Goal: Task Accomplishment & Management: Manage account settings

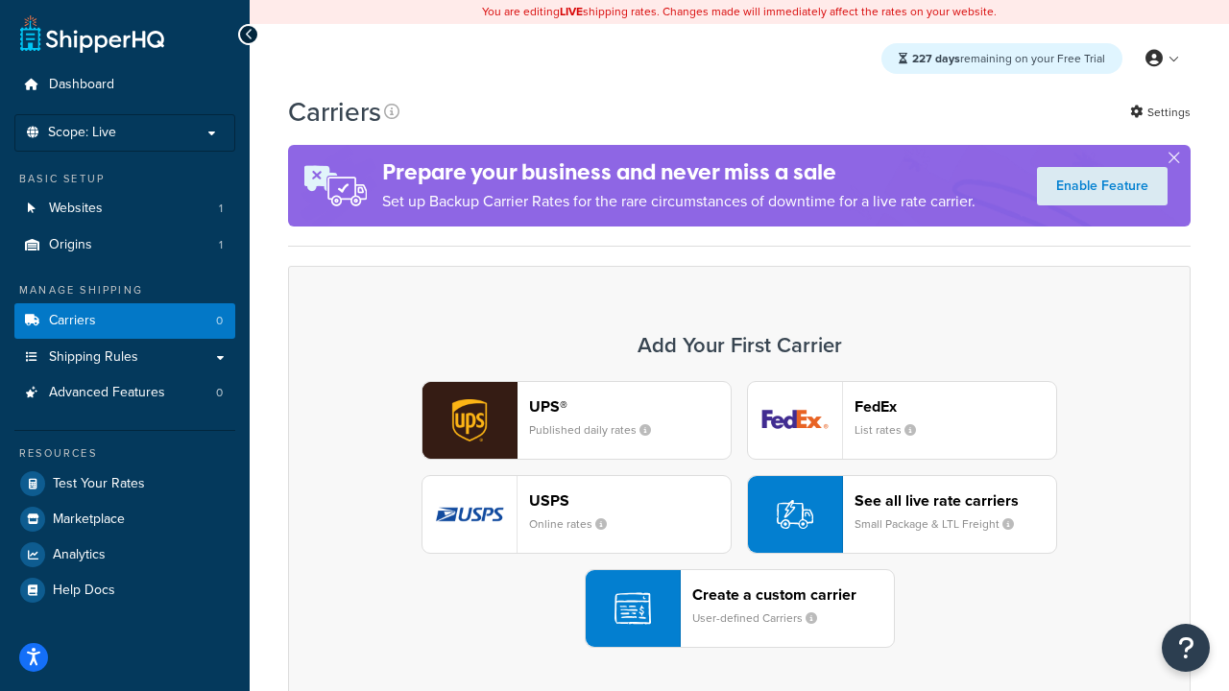
click at [739, 515] on div "UPS® Published daily rates FedEx List rates USPS Online rates See all live rate…" at bounding box center [739, 514] width 862 height 267
click at [955, 406] on header "FedEx" at bounding box center [956, 407] width 202 height 18
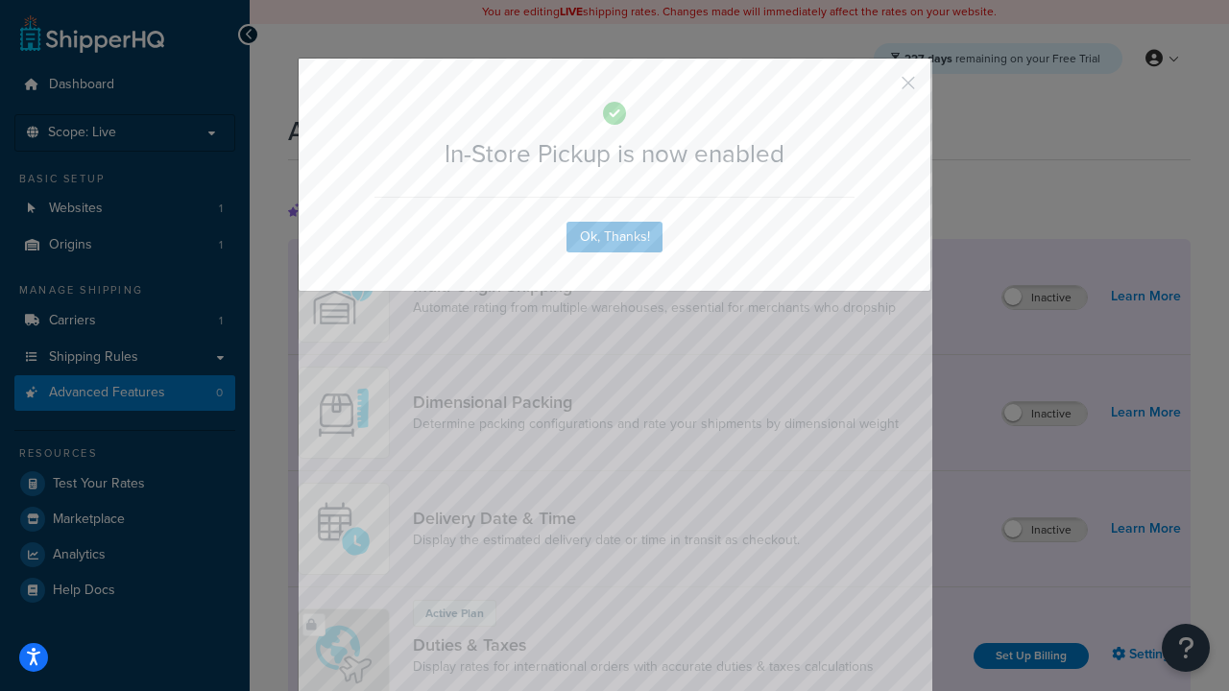
scroll to position [623, 0]
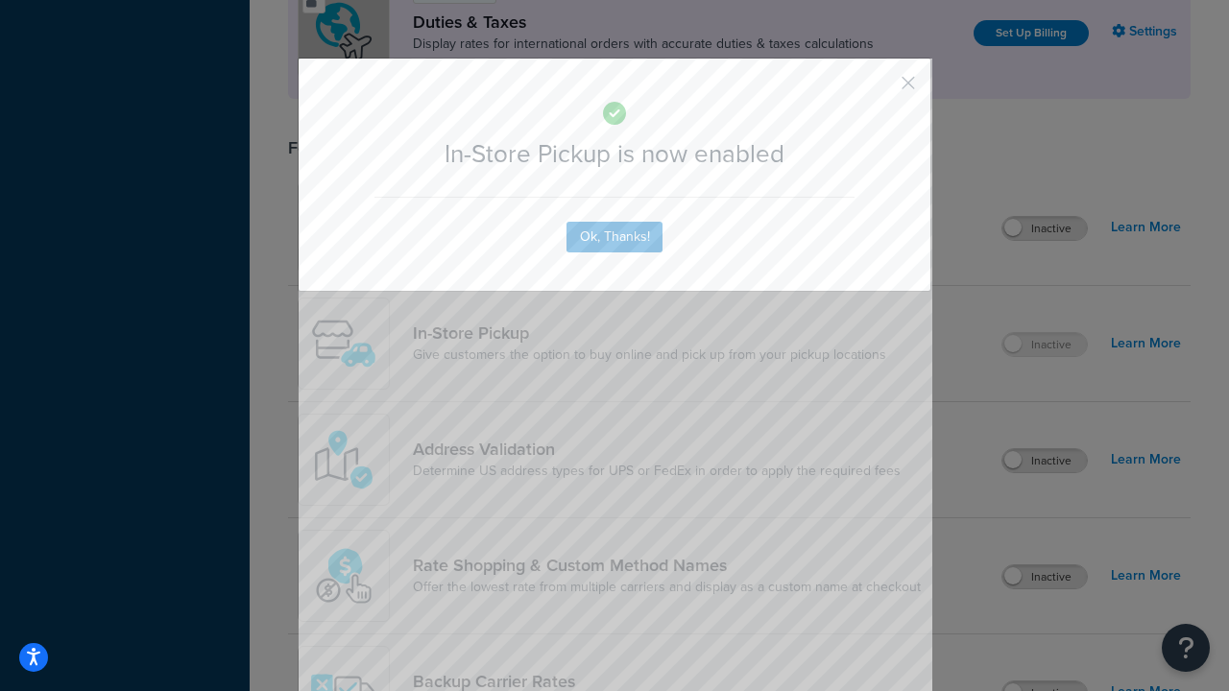
click at [880, 89] on button "button" at bounding box center [880, 89] width 5 height 5
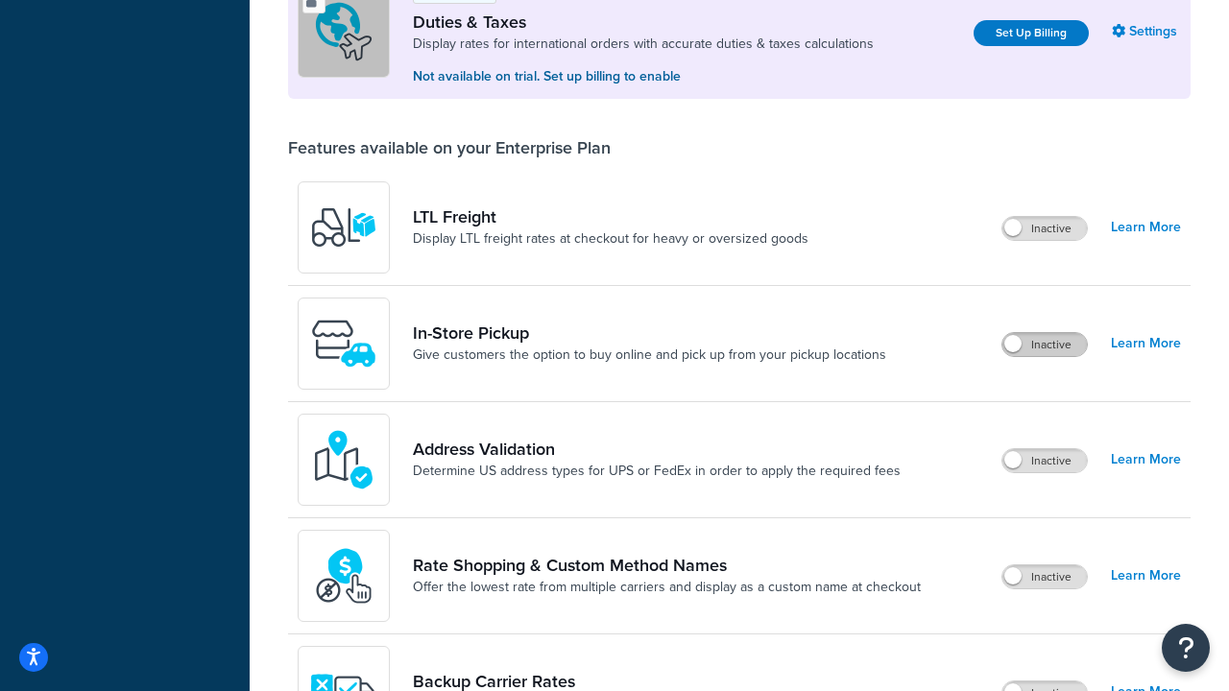
scroll to position [587, 0]
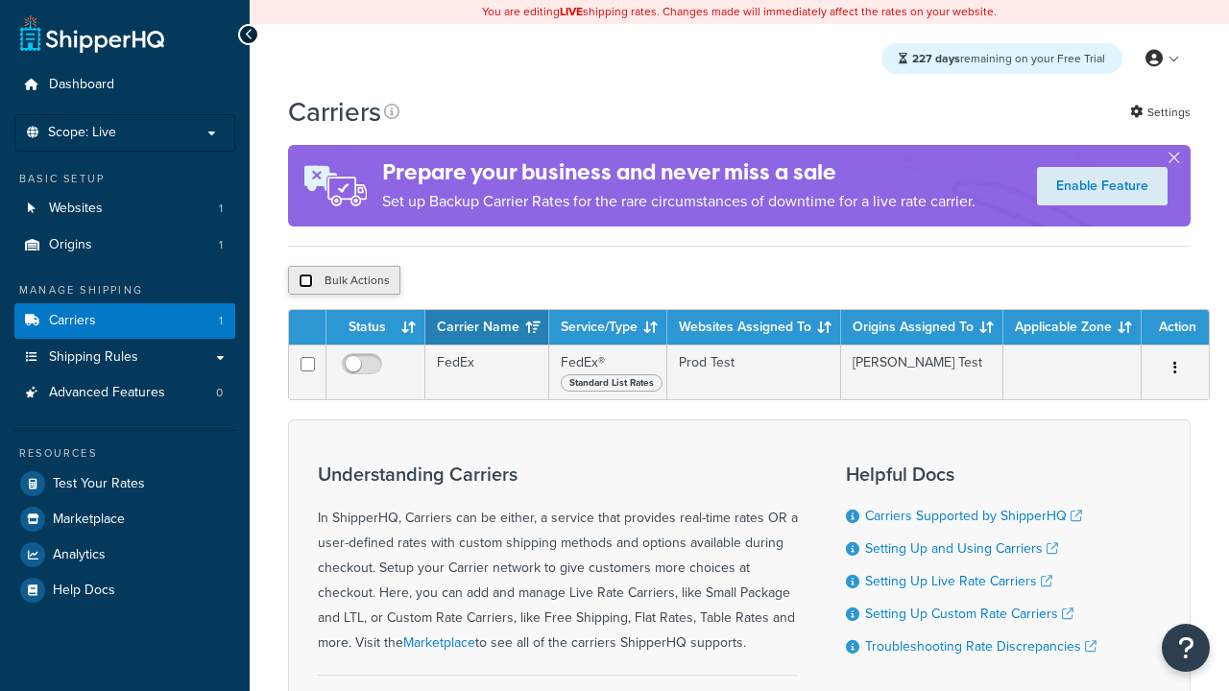
click at [305, 280] on input "checkbox" at bounding box center [306, 281] width 14 height 14
checkbox input "true"
click at [0, 0] on button "Delete" at bounding box center [0, 0] width 0 height 0
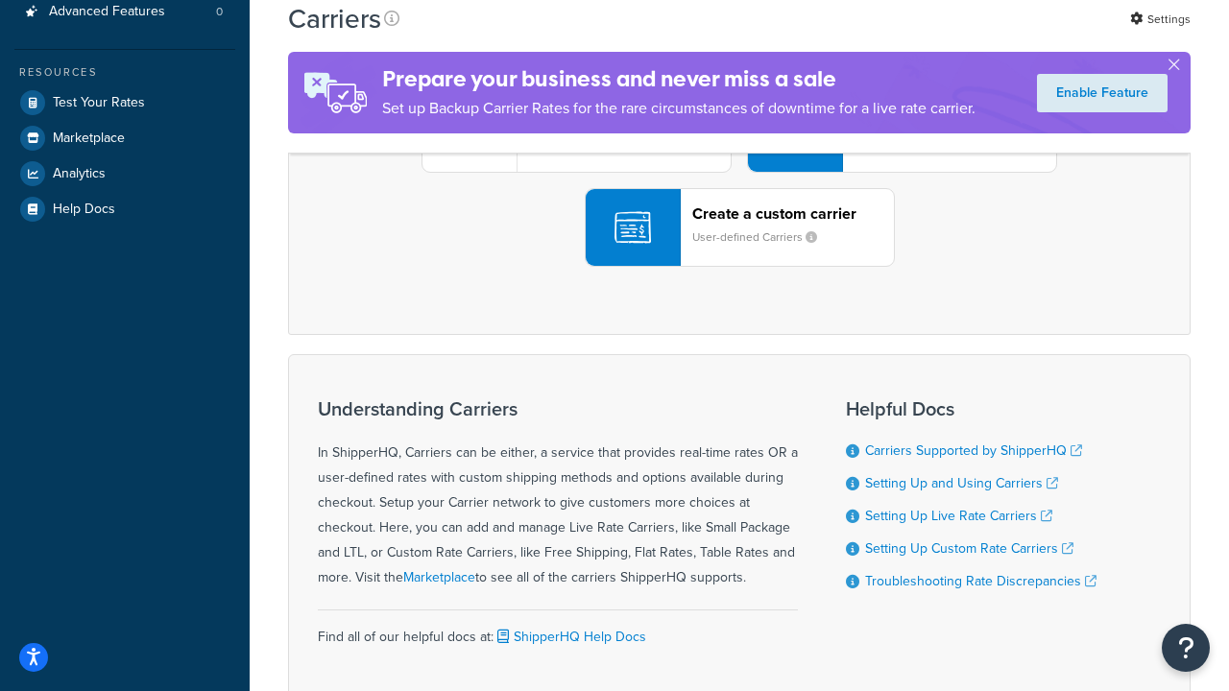
click at [739, 267] on div "UPS® Published daily rates FedEx List rates USPS Online rates See all live rate…" at bounding box center [739, 133] width 862 height 267
click at [739, 251] on div "Create a custom carrier User-defined Carriers" at bounding box center [793, 228] width 202 height 46
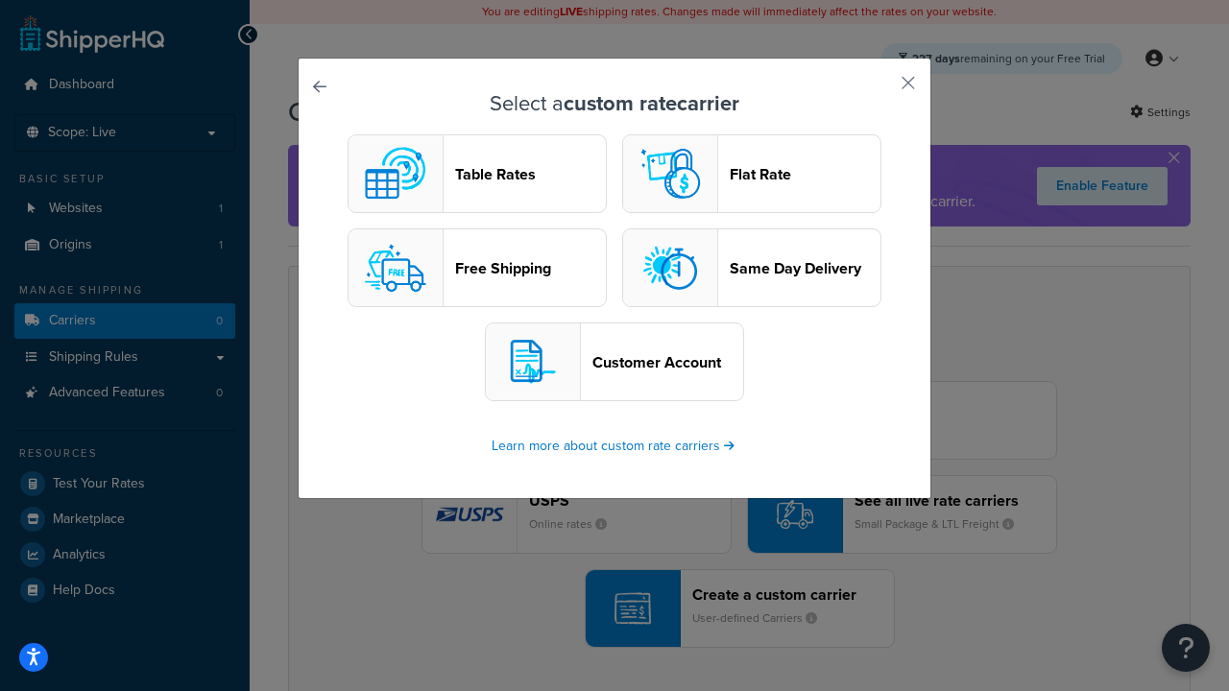
click at [477, 174] on header "Table Rates" at bounding box center [530, 174] width 151 height 18
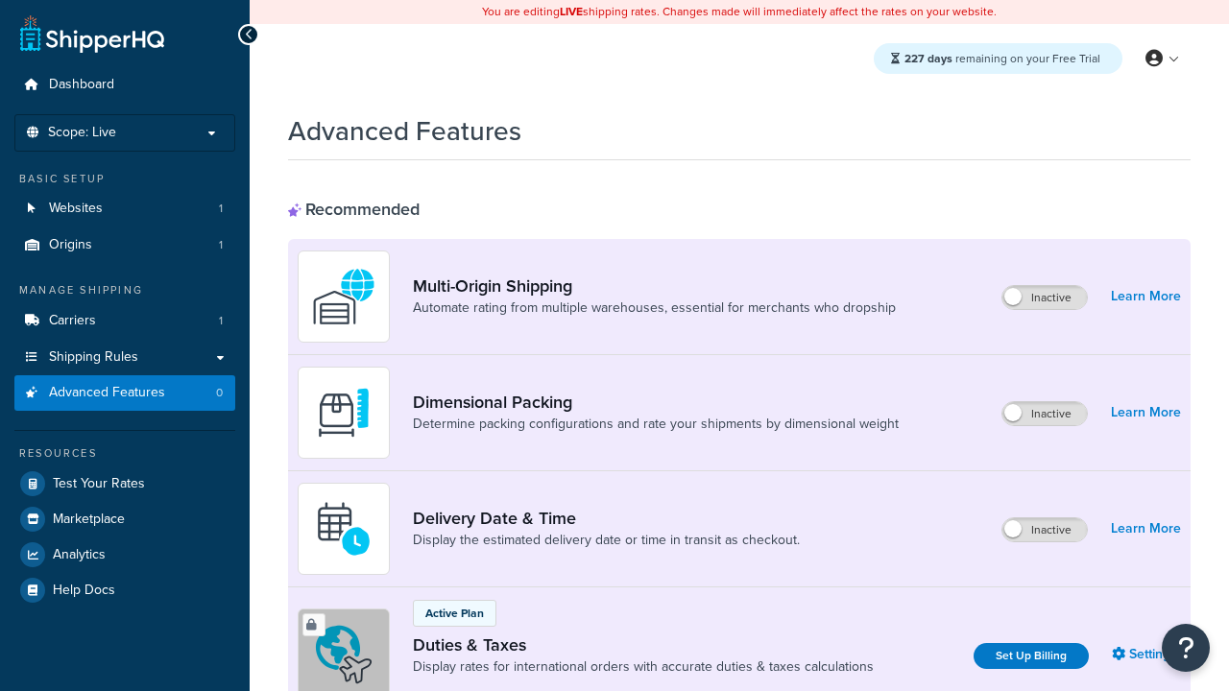
click at [1046, 414] on label "Inactive" at bounding box center [1044, 413] width 85 height 23
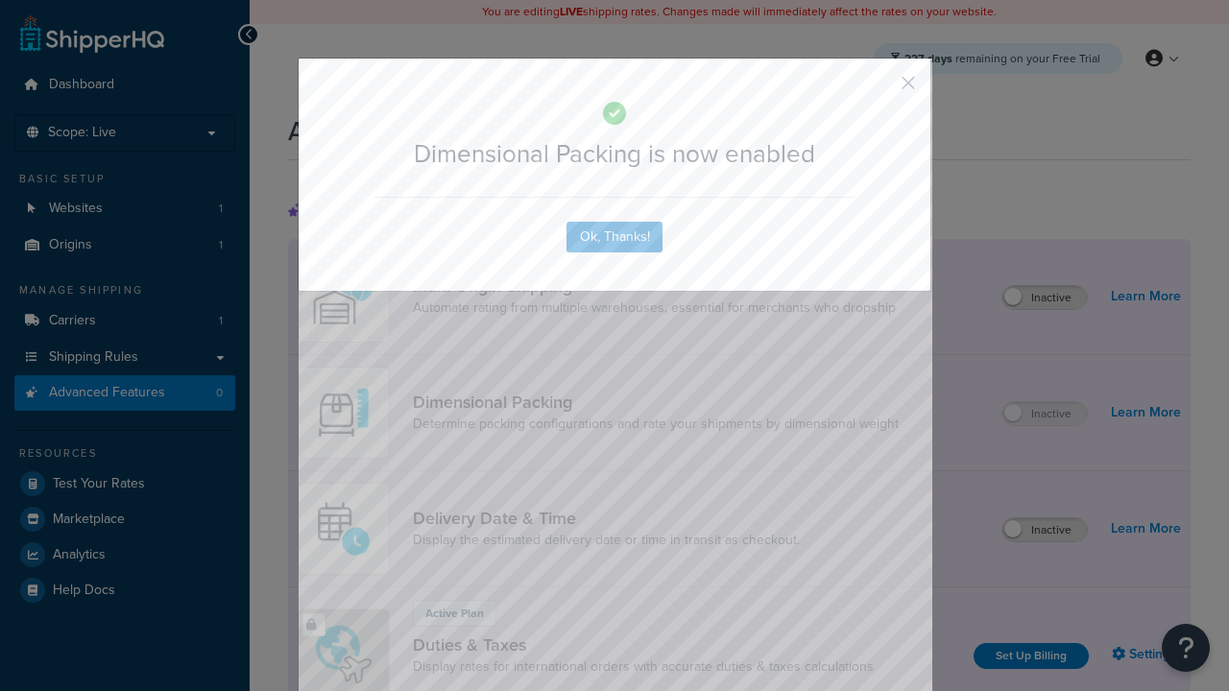
click at [880, 89] on button "button" at bounding box center [880, 89] width 5 height 5
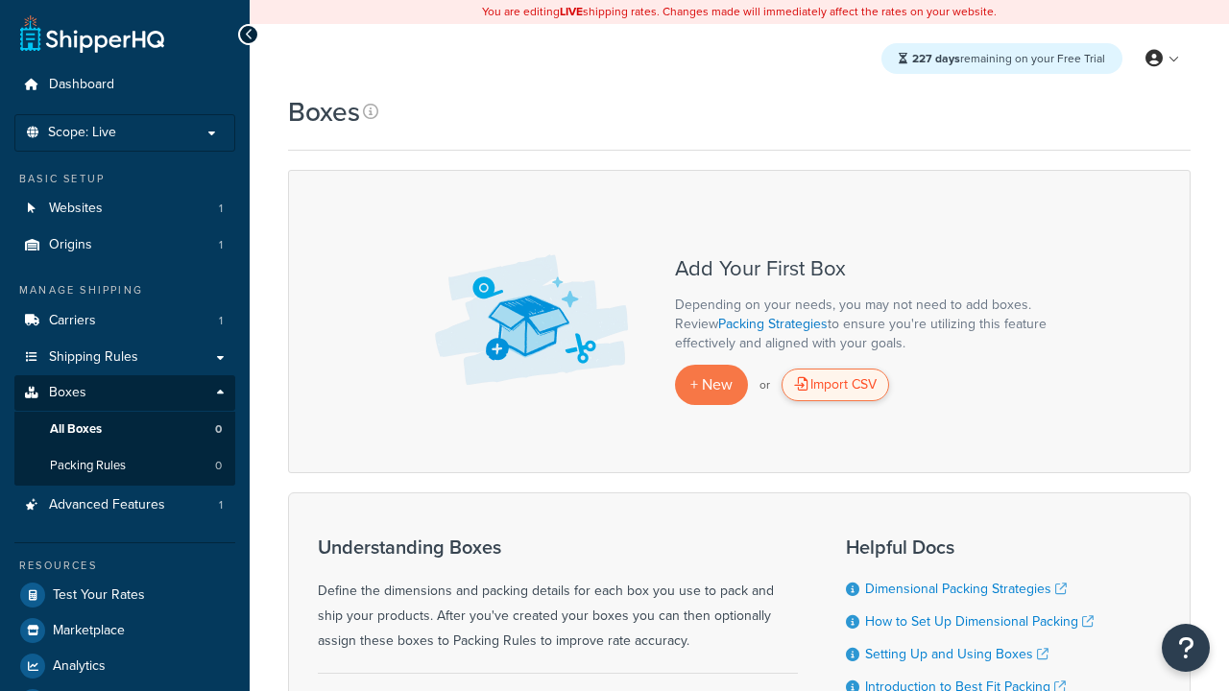
click at [835, 385] on div "Import CSV" at bounding box center [836, 385] width 108 height 33
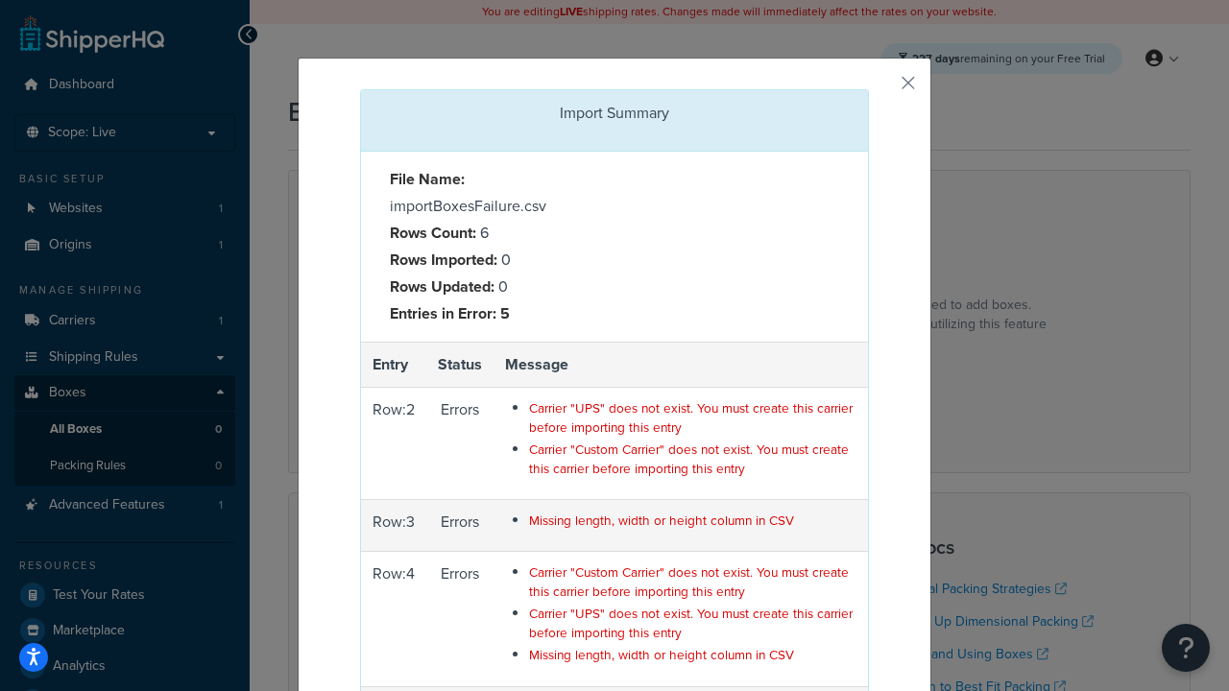
scroll to position [298, 0]
